Goal: Navigation & Orientation: Find specific page/section

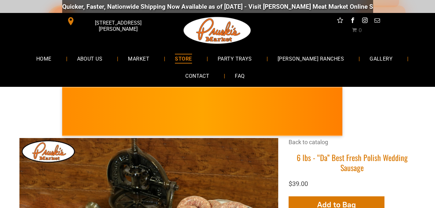
click at [341, 145] on div "Back to catalog" at bounding box center [352, 145] width 127 height 15
click at [405, 117] on div "PRUSKI'S MARKET • Kielbasa Polish Sausage NEW! • Limited Supply • Edmond's Reci…" at bounding box center [217, 110] width 435 height 46
click at [148, 58] on span "MARKET" at bounding box center [139, 58] width 22 height 9
